Goal: Task Accomplishment & Management: Manage account settings

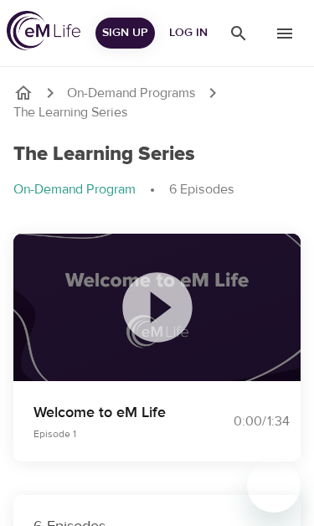
click at [164, 306] on icon at bounding box center [158, 308] width 84 height 84
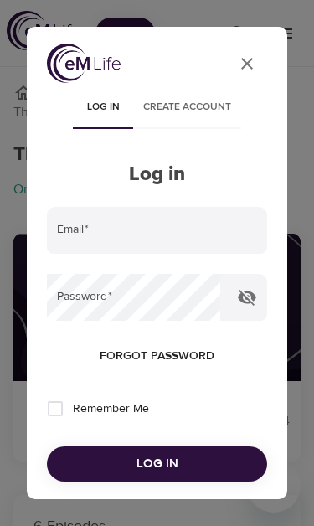
click at [96, 229] on input "email" at bounding box center [157, 230] width 220 height 47
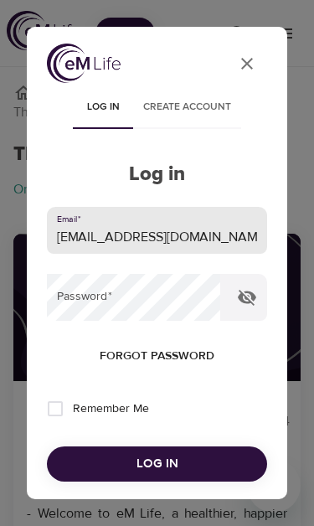
type input "[EMAIL_ADDRESS][DOMAIN_NAME]"
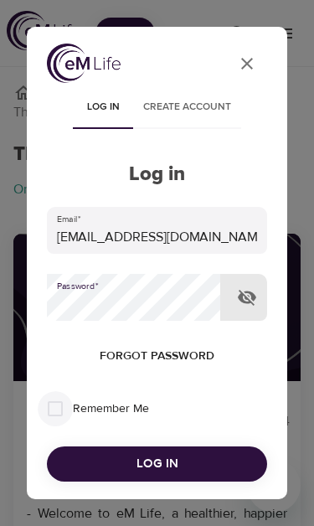
click at [50, 409] on input "Remember Me" at bounding box center [55, 408] width 35 height 35
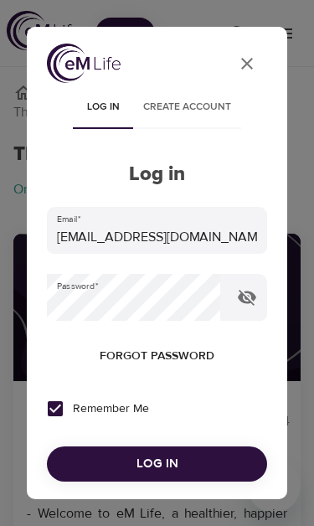
click at [109, 469] on span "Log in" at bounding box center [157, 464] width 180 height 22
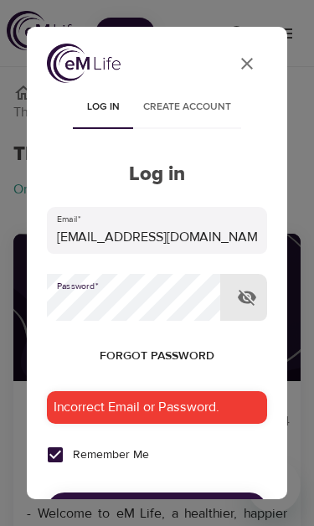
click at [242, 293] on icon "button" at bounding box center [247, 298] width 18 height 16
click at [89, 394] on div "Incorrect Email or Password." at bounding box center [157, 407] width 220 height 33
click at [85, 394] on div "Incorrect Email or Password." at bounding box center [157, 407] width 220 height 33
click at [44, 440] on input "Remember Me" at bounding box center [55, 455] width 35 height 35
checkbox input "false"
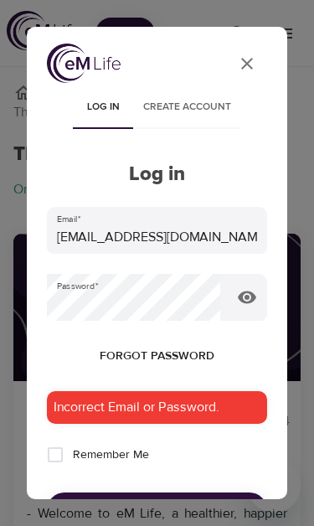
click at [238, 54] on icon "User Profile" at bounding box center [247, 64] width 20 height 20
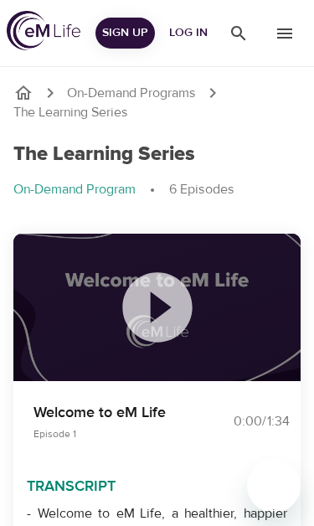
click at [154, 303] on icon at bounding box center [158, 308] width 84 height 84
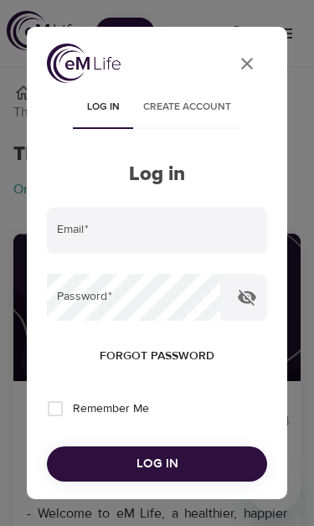
click at [106, 234] on input "email" at bounding box center [157, 230] width 220 height 47
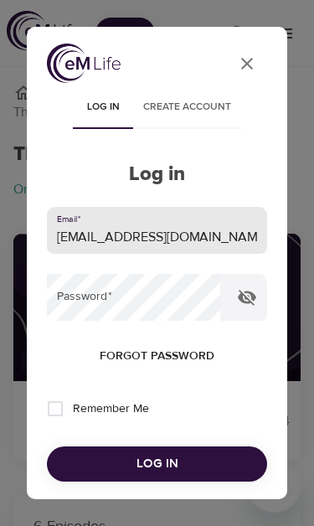
type input "[EMAIL_ADDRESS][DOMAIN_NAME]"
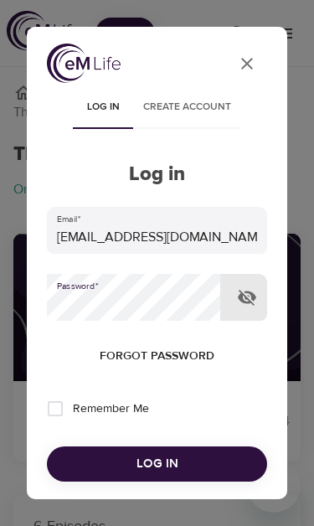
click at [142, 466] on span "Log in" at bounding box center [157, 464] width 180 height 22
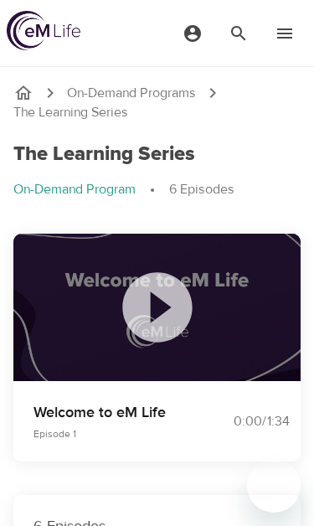
click at [160, 308] on icon at bounding box center [158, 308] width 84 height 84
click at [165, 313] on icon at bounding box center [157, 307] width 70 height 70
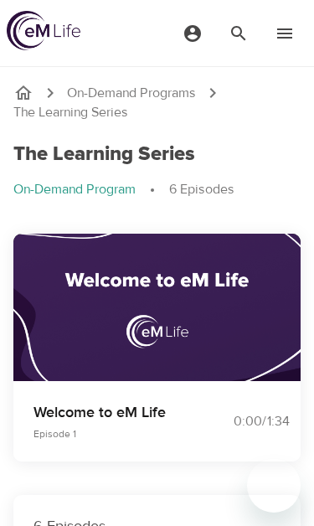
click at [159, 309] on button "button" at bounding box center [156, 286] width 49 height 49
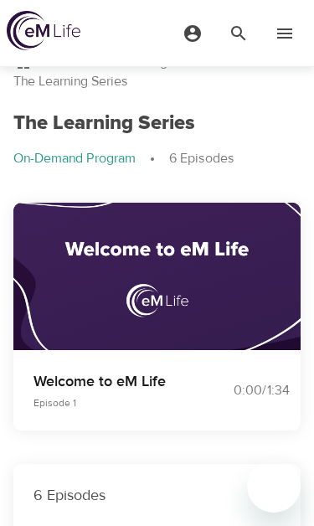
scroll to position [29, 0]
